Goal: Check status: Check status

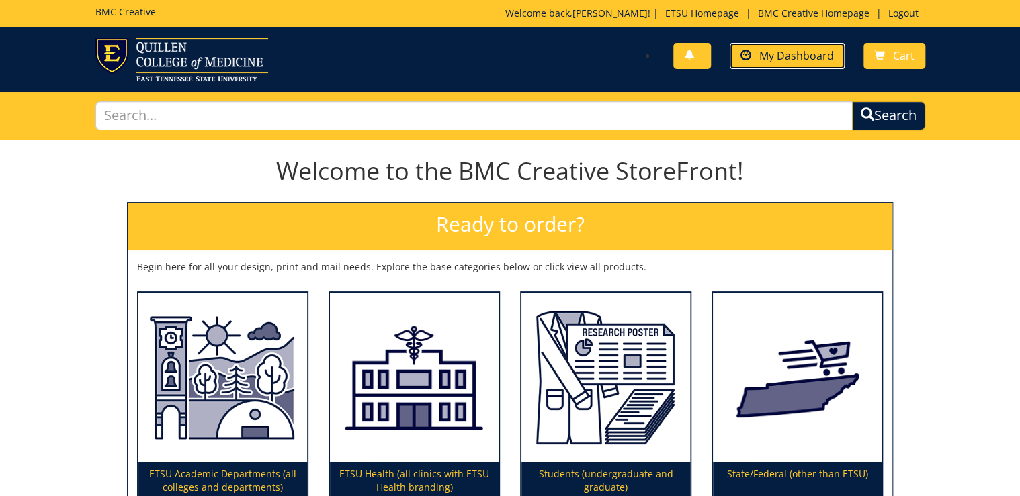
click at [771, 53] on span "My Dashboard" at bounding box center [796, 55] width 75 height 15
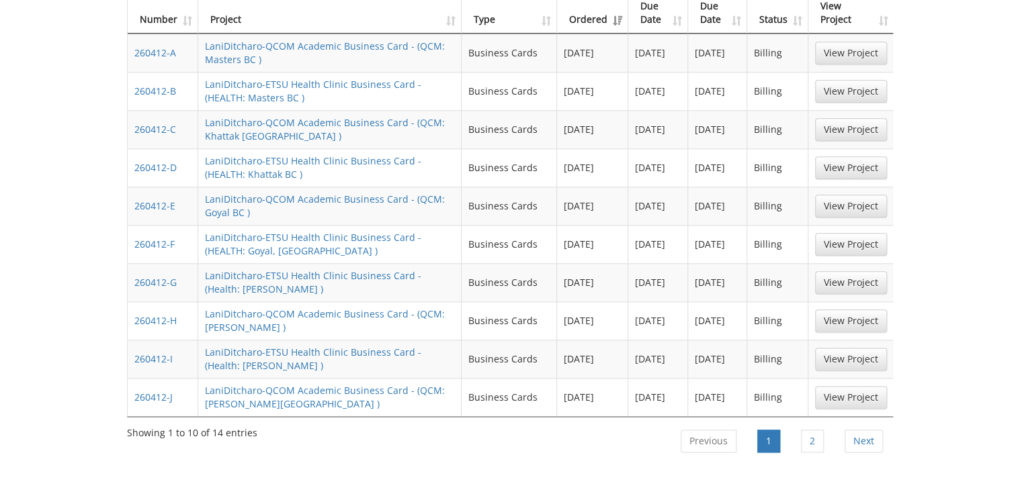
scroll to position [699, 0]
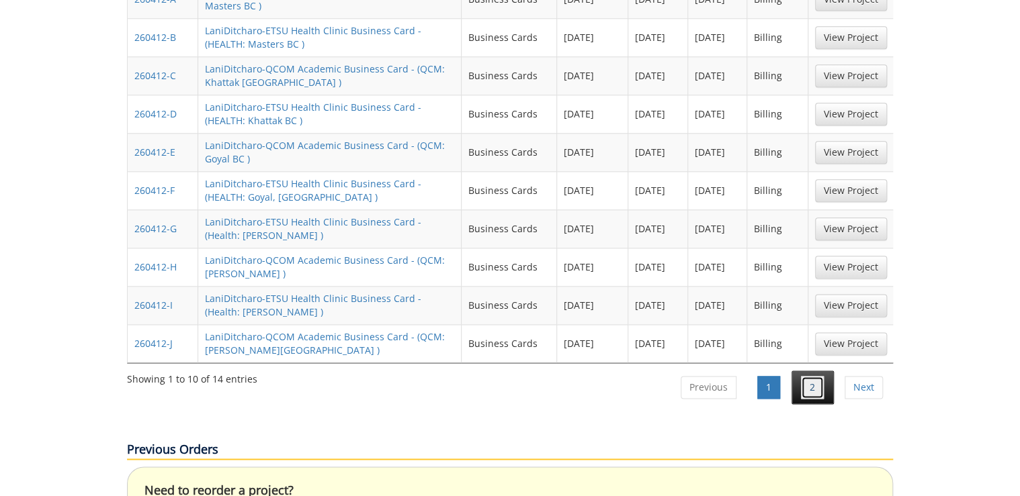
click at [803, 376] on link "2" at bounding box center [812, 387] width 23 height 23
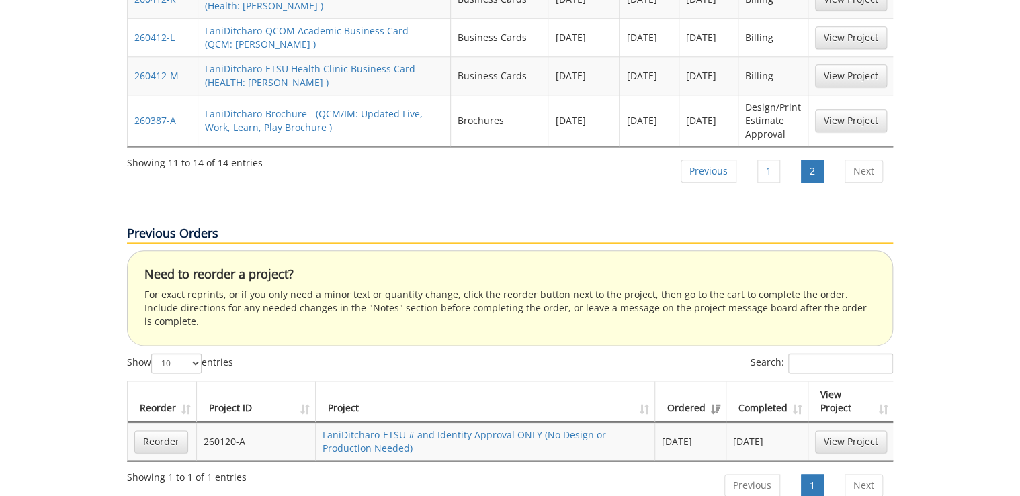
scroll to position [591, 0]
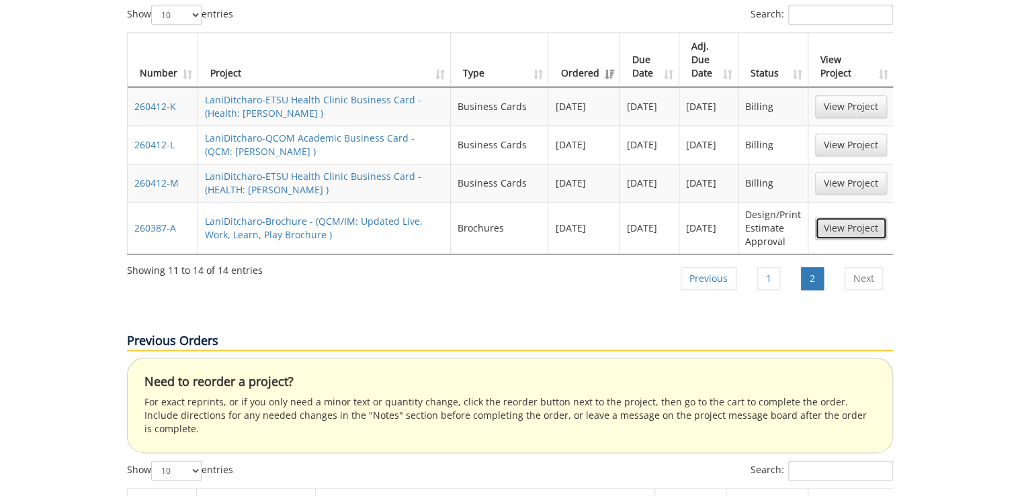
click at [845, 217] on link "View Project" at bounding box center [851, 228] width 72 height 23
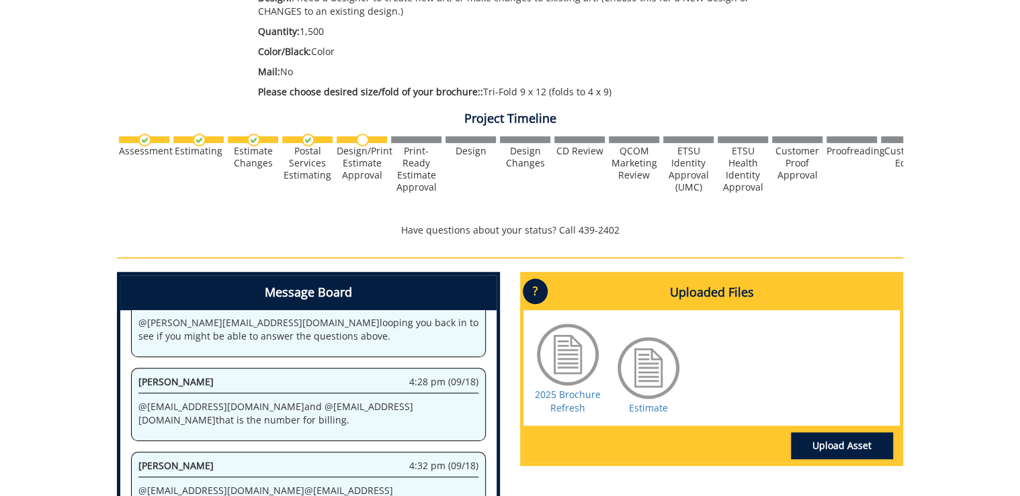
scroll to position [484, 0]
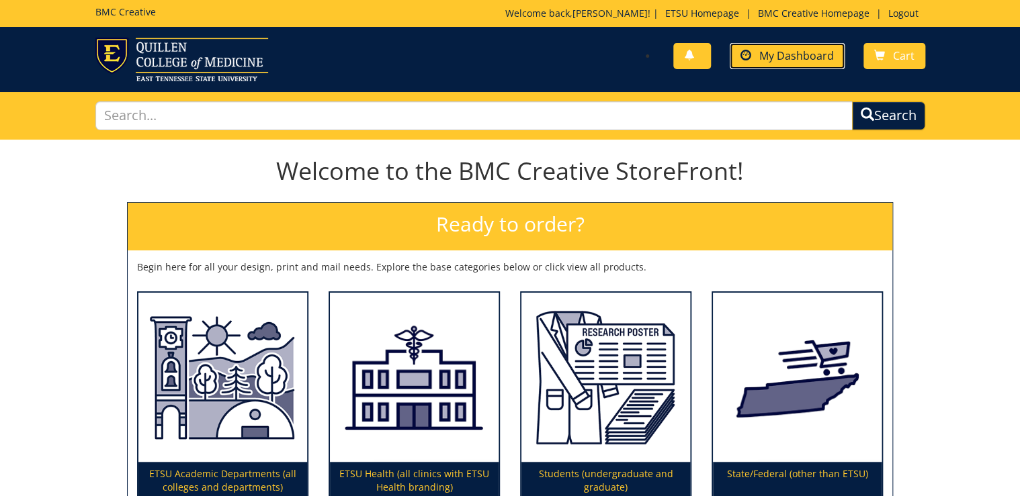
click at [822, 60] on span "My Dashboard" at bounding box center [796, 55] width 75 height 15
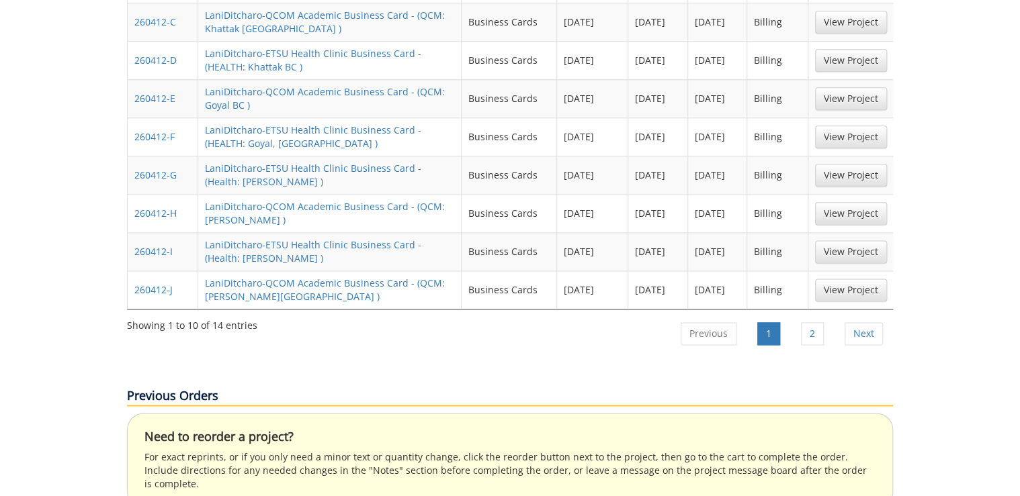
scroll to position [806, 0]
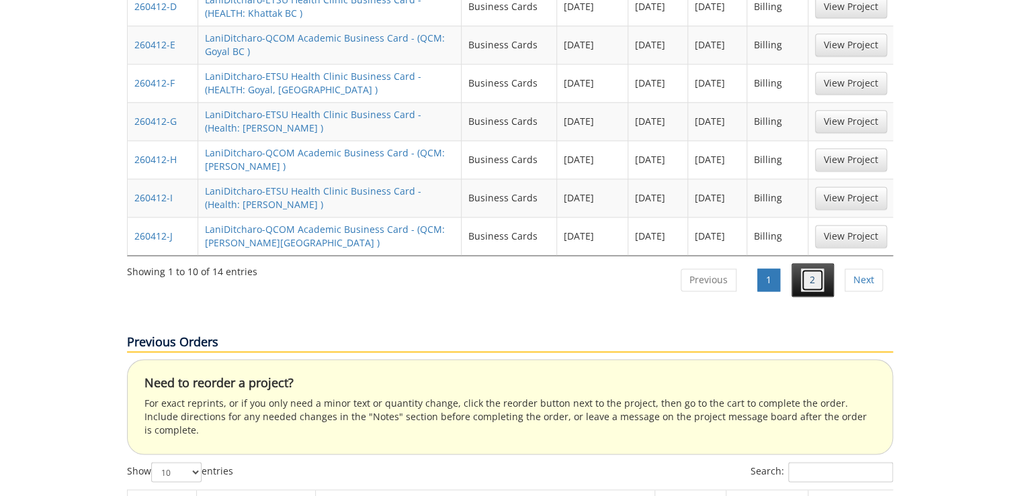
click at [811, 269] on link "2" at bounding box center [812, 280] width 23 height 23
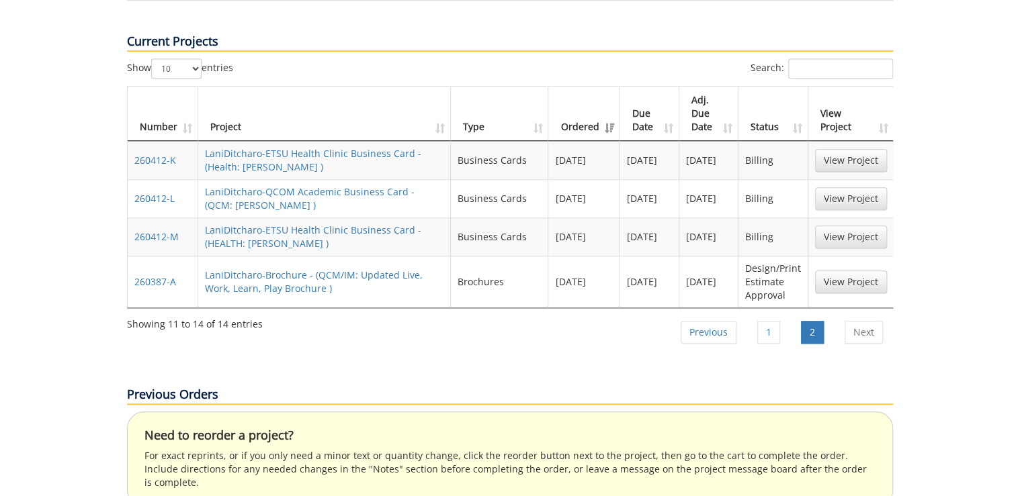
scroll to position [484, 0]
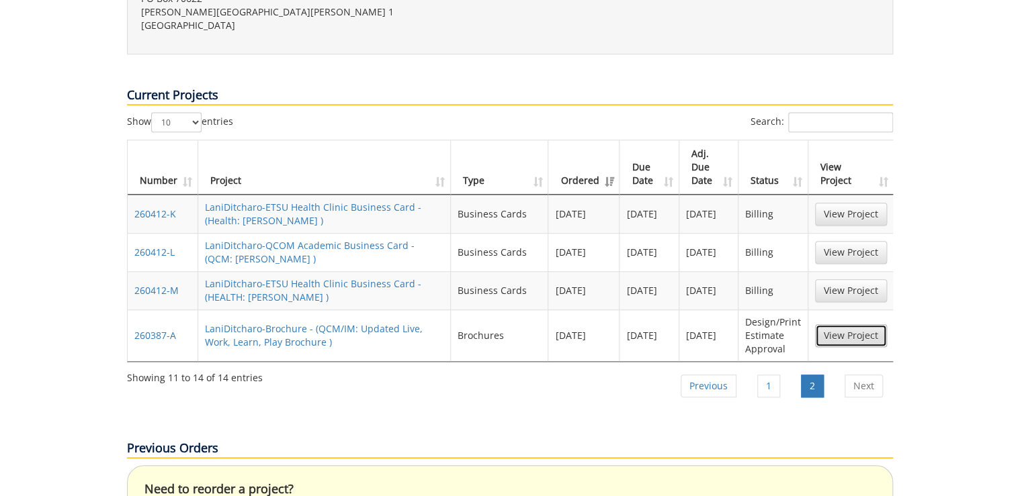
click at [838, 324] on link "View Project" at bounding box center [851, 335] width 72 height 23
